Goal: Answer question/provide support: Share knowledge or assist other users

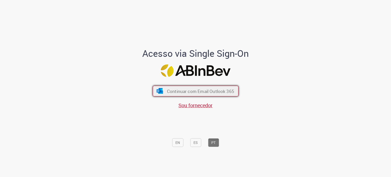
click at [193, 92] on span "Continuar com Email Outlook 365" at bounding box center [200, 91] width 67 height 6
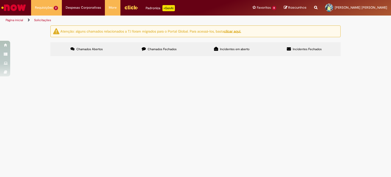
click at [0, 0] on span "Acerto Contábil Fabril - Inclusão" at bounding box center [0, 0] width 0 height 0
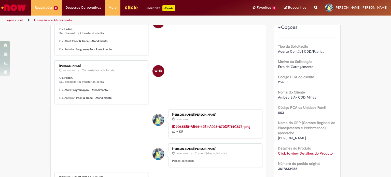
scroll to position [113, 0]
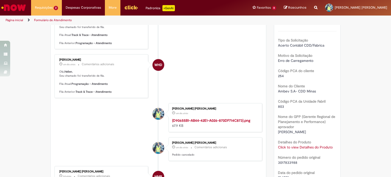
click at [313, 148] on link "Click to view Detalhes do Produto" at bounding box center [305, 147] width 55 height 5
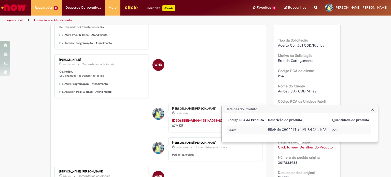
click at [205, 74] on li "WHD Weslley Henrique Dutra um dia atrás um dia atrás Comentários adicionais Olá…" at bounding box center [158, 76] width 208 height 44
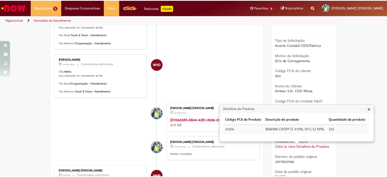
scroll to position [0, 0]
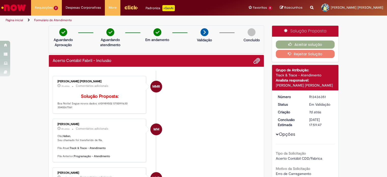
click at [99, 109] on p "Solução Proposta: Boa Noite! Segue novos dados: 6101989502 5700911630 3040267561" at bounding box center [100, 102] width 85 height 16
copy p "6101989502"
click at [99, 109] on p "Solução Proposta: Boa Noite! Segue novos dados: 6101989502 5700911630 3040267561" at bounding box center [100, 102] width 85 height 16
click at [131, 109] on p "Solução Proposta: Boa Noite! Segue novos dados: 6101989502 5700911630 3040267561" at bounding box center [100, 102] width 85 height 16
copy p "3040267561"
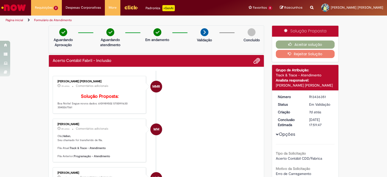
click at [131, 109] on p "Solução Proposta: Boa Noite! Segue novos dados: 6101989502 5700911630 3040267561" at bounding box center [100, 102] width 85 height 16
copy p "3040267561"
click at [303, 57] on button "Rejeitar Solução" at bounding box center [305, 54] width 59 height 8
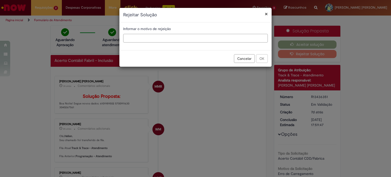
click at [191, 37] on input "text" at bounding box center [195, 38] width 145 height 9
type input "**********"
click at [260, 55] on button "OK" at bounding box center [262, 58] width 12 height 9
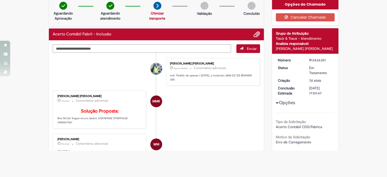
scroll to position [30, 0]
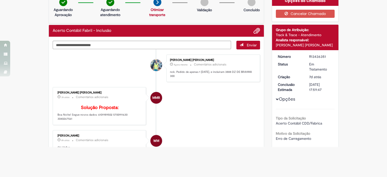
click at [0, 0] on button "Opções" at bounding box center [0, 0] width 0 height 0
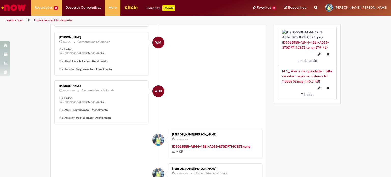
scroll to position [121, 0]
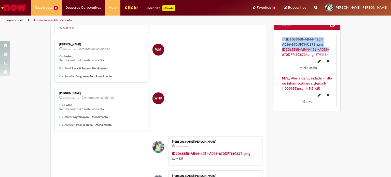
drag, startPoint x: 387, startPoint y: 53, endPoint x: 391, endPoint y: 52, distance: 3.8
click at [391, 52] on section "Formulário de Atendimento Verificar Código de Barras Aguardando Aprovação Aguar…" at bounding box center [195, 101] width 391 height 152
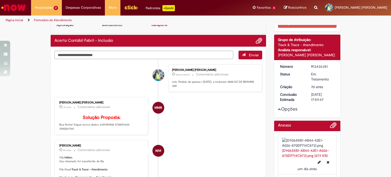
scroll to position [0, 0]
